Goal: Task Accomplishment & Management: Use online tool/utility

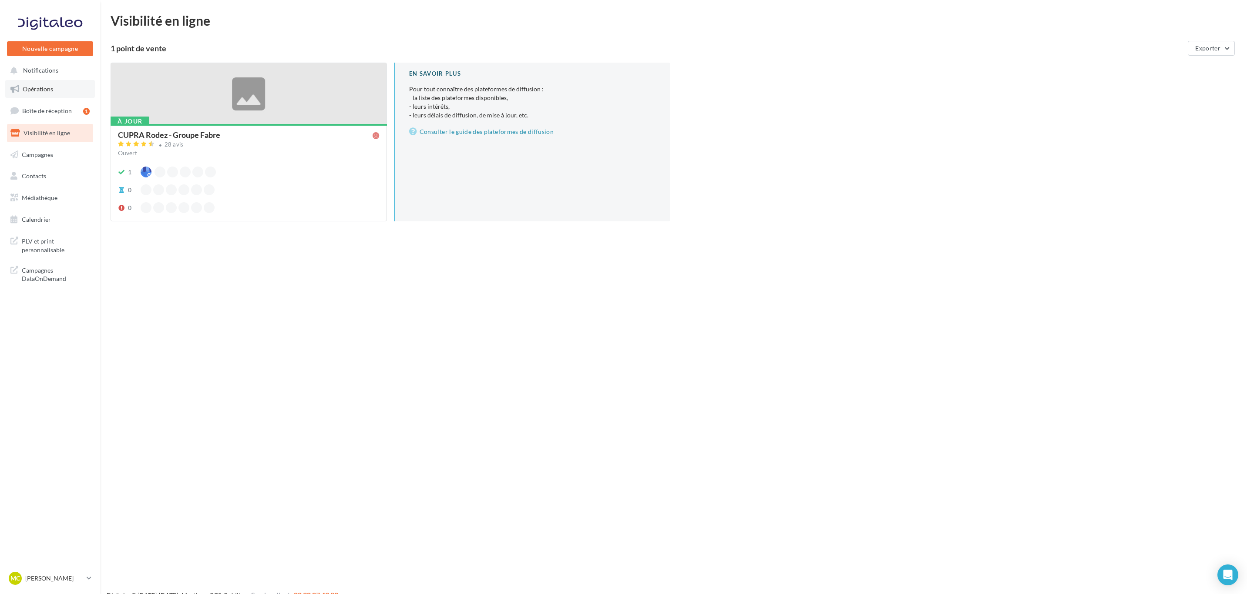
click at [69, 87] on link "Opérations" at bounding box center [50, 89] width 90 height 18
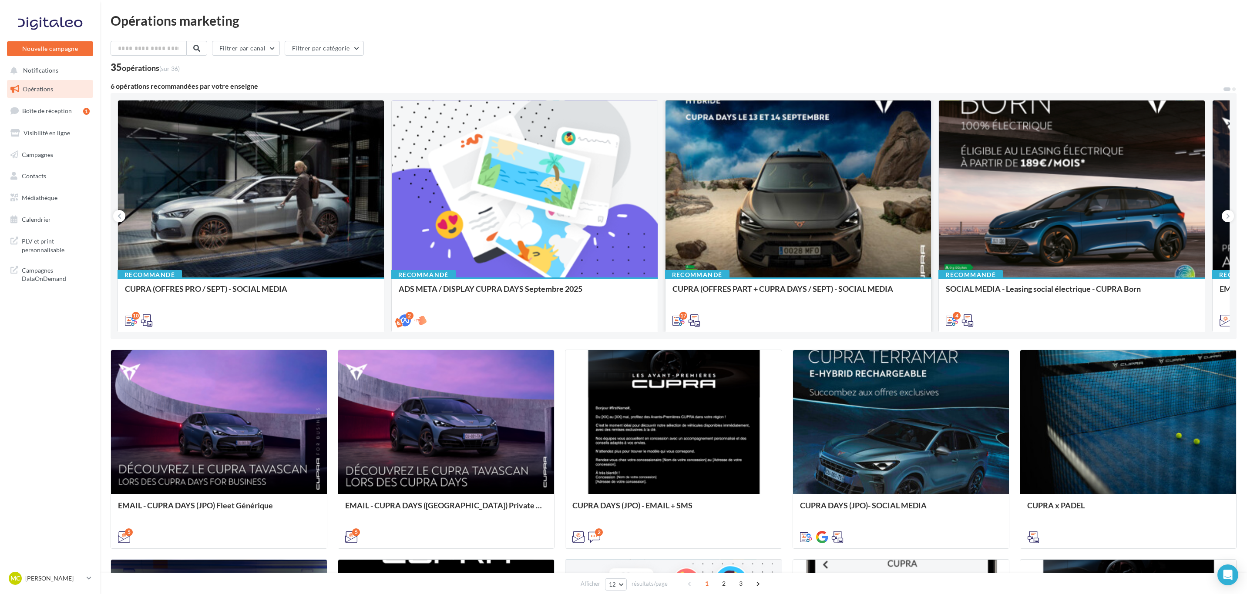
click at [773, 194] on div at bounding box center [798, 190] width 266 height 178
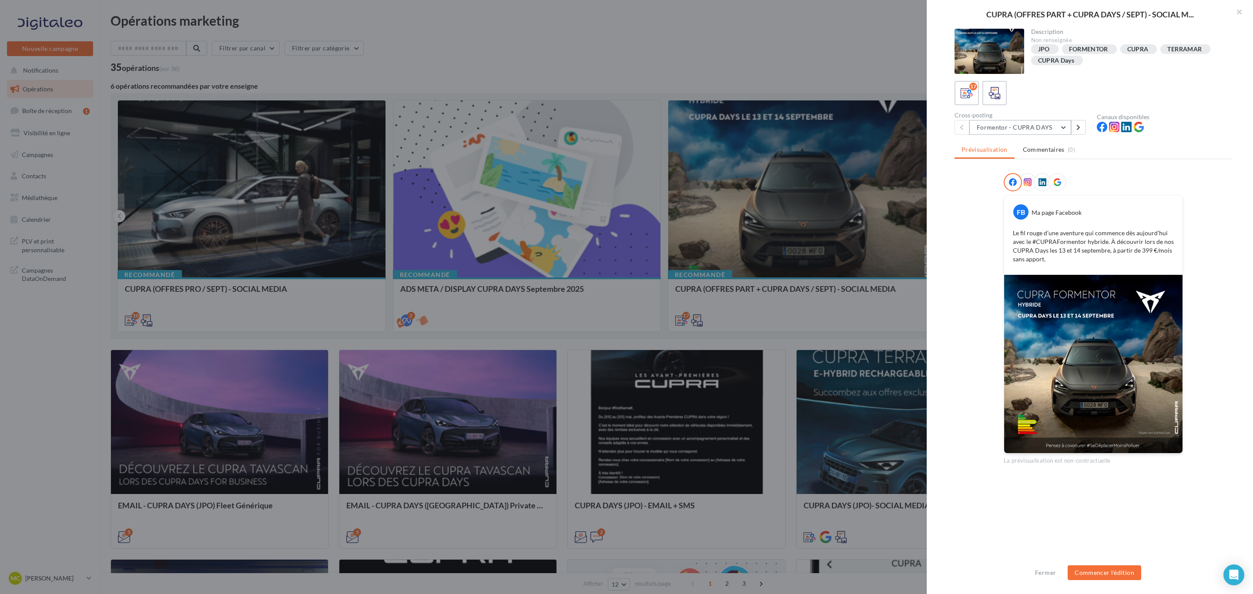
click at [1068, 132] on button "Formentor - CUPRA DAYS" at bounding box center [1020, 127] width 102 height 15
